Goal: Task Accomplishment & Management: Use online tool/utility

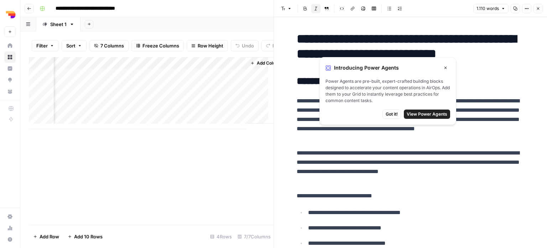
scroll to position [0, 423]
click at [444, 68] on icon "button" at bounding box center [446, 68] width 4 height 4
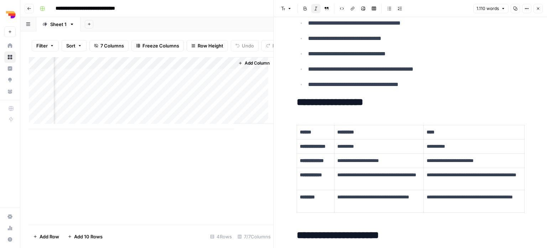
scroll to position [216, 0]
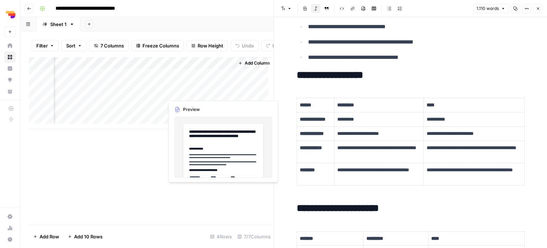
click at [191, 93] on div "Add Column" at bounding box center [151, 93] width 245 height 72
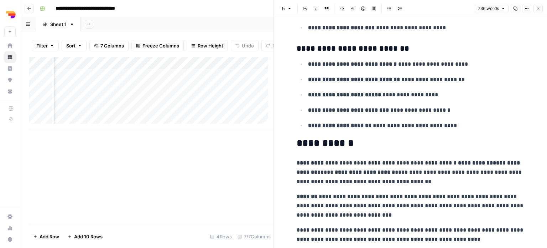
scroll to position [0, 202]
click at [176, 90] on div at bounding box center [196, 92] width 65 height 13
click at [251, 92] on div "Add Column" at bounding box center [151, 93] width 245 height 72
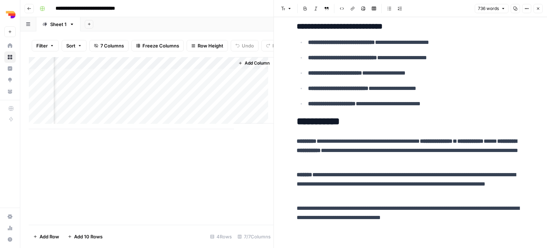
scroll to position [0, 423]
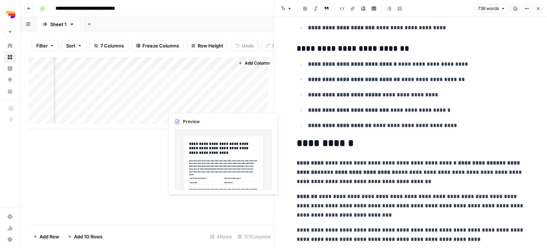
click at [204, 104] on div "Add Column" at bounding box center [151, 93] width 245 height 72
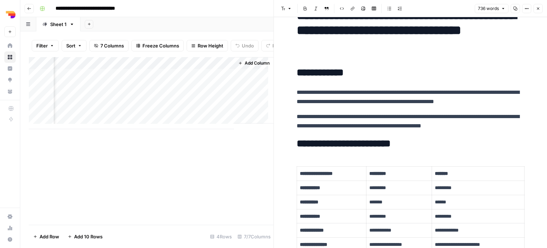
scroll to position [0, 0]
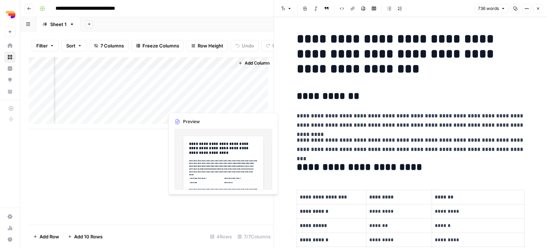
click at [206, 103] on div "Add Column" at bounding box center [151, 93] width 245 height 72
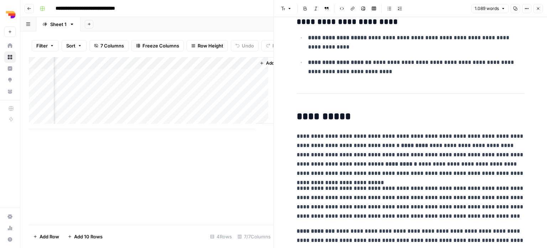
scroll to position [1, 423]
click at [187, 118] on div "Add Column" at bounding box center [151, 93] width 245 height 72
click at [182, 115] on div "Add Column" at bounding box center [151, 93] width 245 height 72
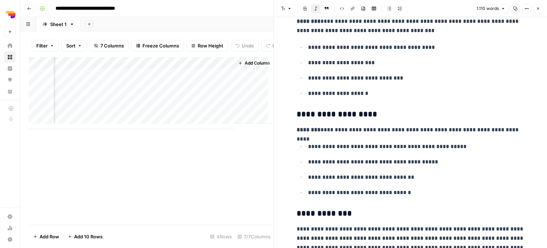
scroll to position [2732, 0]
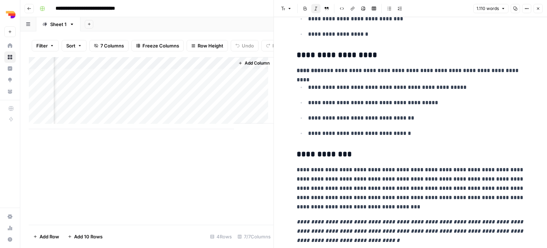
click at [182, 88] on div "Add Column" at bounding box center [151, 93] width 245 height 72
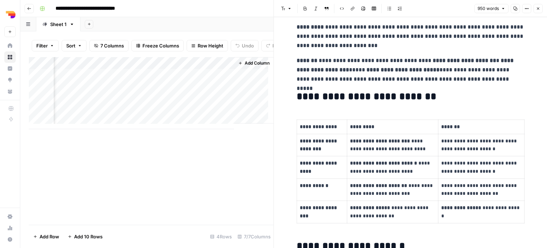
scroll to position [1314, 0]
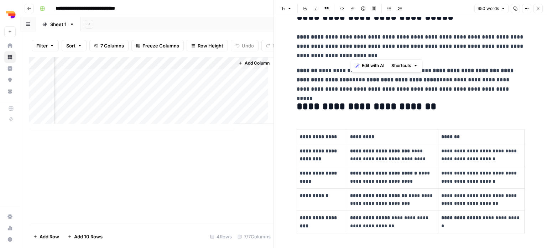
drag, startPoint x: 392, startPoint y: 53, endPoint x: 352, endPoint y: 32, distance: 45.3
click at [352, 32] on p "**********" at bounding box center [411, 46] width 228 height 28
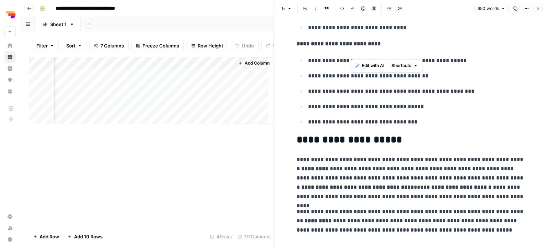
scroll to position [1880, 0]
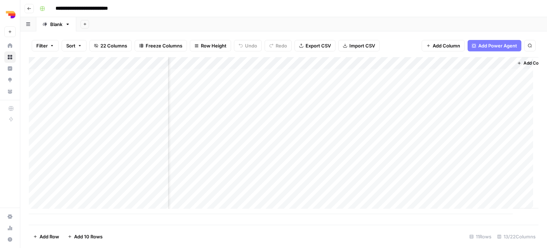
scroll to position [0, 444]
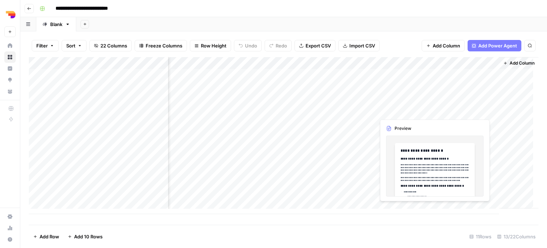
click at [444, 110] on div "Add Column" at bounding box center [284, 135] width 510 height 157
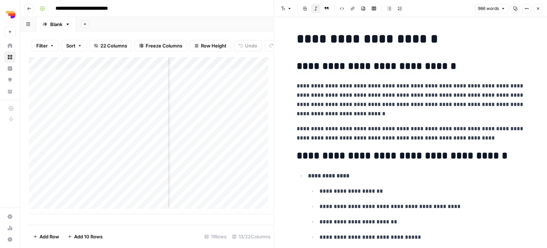
click at [102, 129] on div "Add Column" at bounding box center [151, 135] width 245 height 157
click at [87, 127] on div "Add Column" at bounding box center [151, 135] width 245 height 157
click at [222, 105] on div "Add Column" at bounding box center [151, 135] width 245 height 157
click at [213, 103] on div "Add Column" at bounding box center [151, 135] width 245 height 157
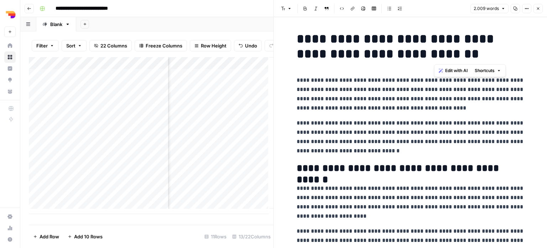
drag, startPoint x: 434, startPoint y: 54, endPoint x: 442, endPoint y: 54, distance: 8.2
click at [442, 54] on h1 "**********" at bounding box center [411, 46] width 228 height 30
click at [432, 89] on p "**********" at bounding box center [411, 94] width 228 height 37
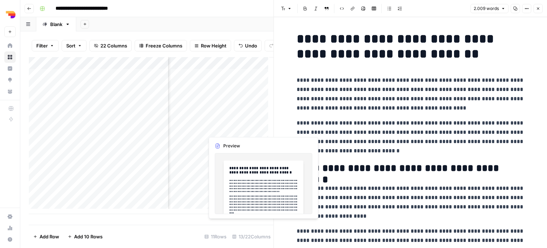
click at [218, 128] on div "Add Column" at bounding box center [151, 135] width 245 height 157
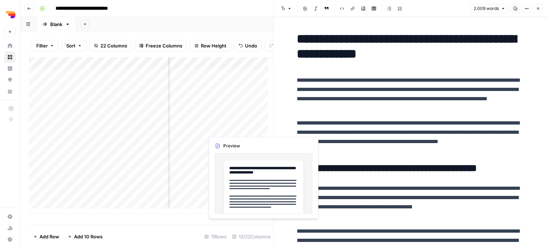
click at [224, 130] on div "Add Column" at bounding box center [151, 135] width 245 height 157
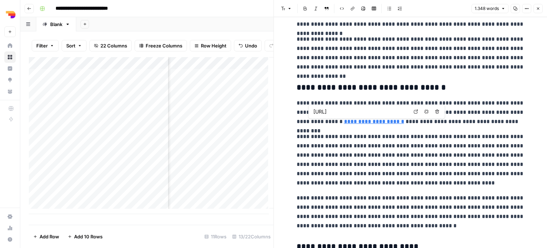
scroll to position [0, 32]
drag, startPoint x: 362, startPoint y: 112, endPoint x: 413, endPoint y: 115, distance: 50.3
click at [413, 115] on div "https://www.rankshift.ai/blog/how-to-rank-in-chatgpt/ Open in a new tab Remove …" at bounding box center [377, 111] width 137 height 14
click at [391, 158] on p "**********" at bounding box center [411, 160] width 228 height 56
